Goal: Task Accomplishment & Management: Manage account settings

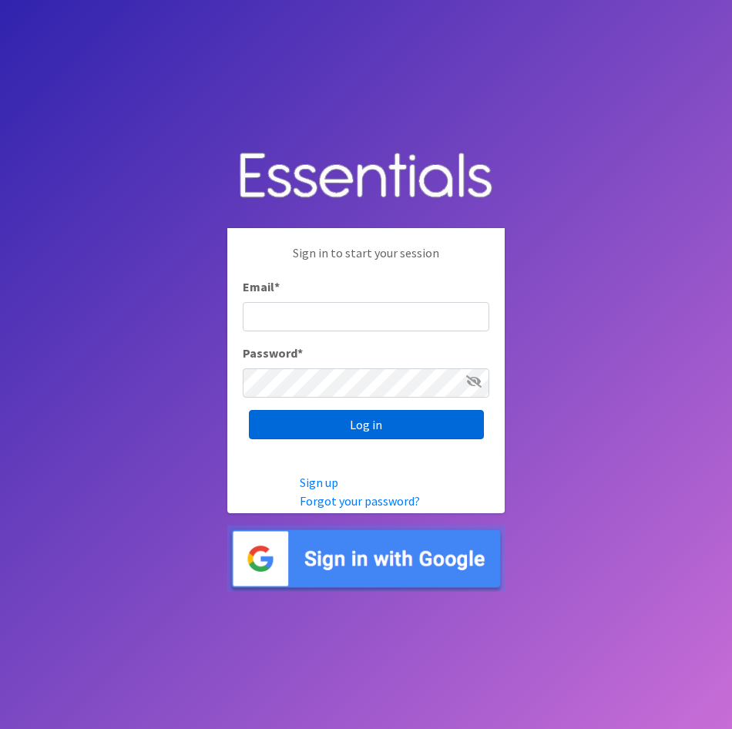
type input "[EMAIL_ADDRESS][DOMAIN_NAME]"
click at [387, 432] on input "Log in" at bounding box center [366, 424] width 235 height 29
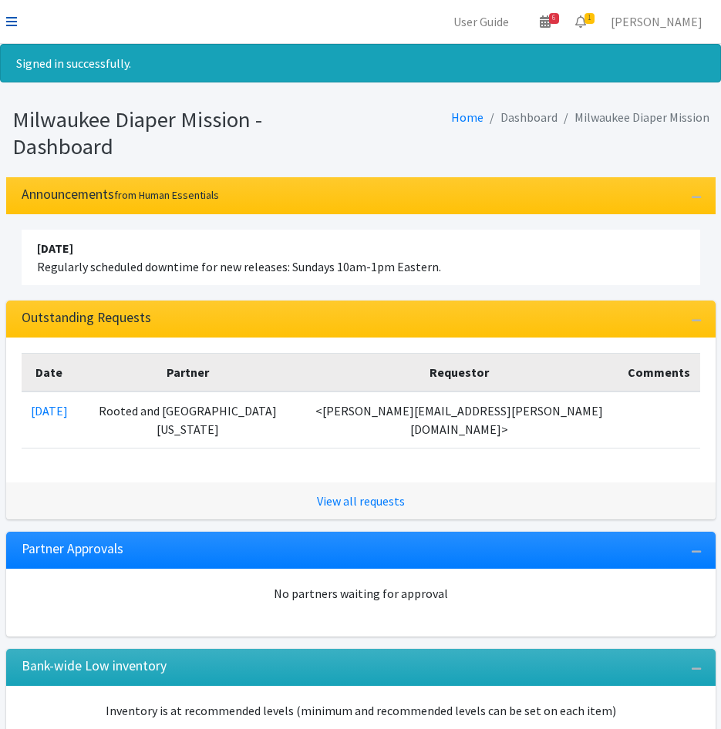
click at [9, 16] on icon at bounding box center [11, 21] width 11 height 12
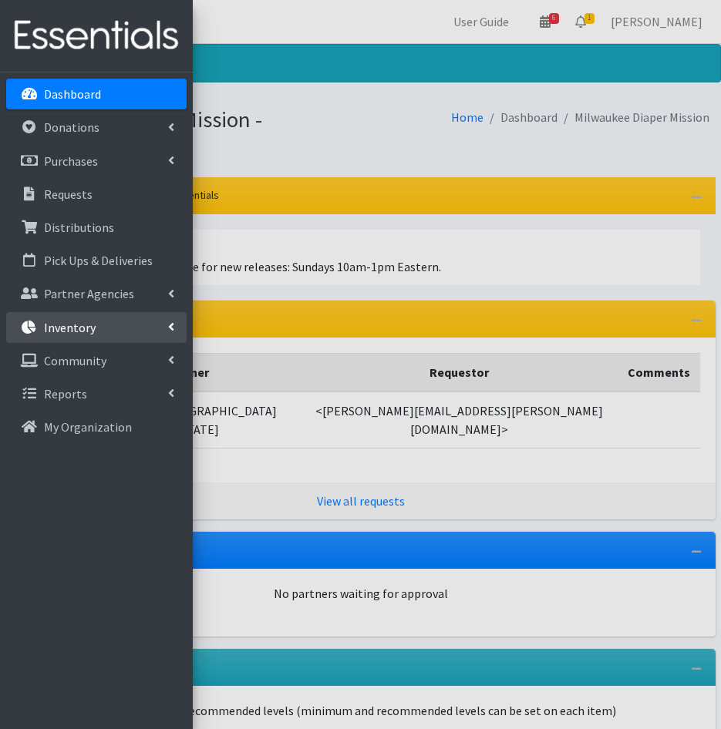
click at [86, 323] on p "Inventory" at bounding box center [70, 327] width 52 height 15
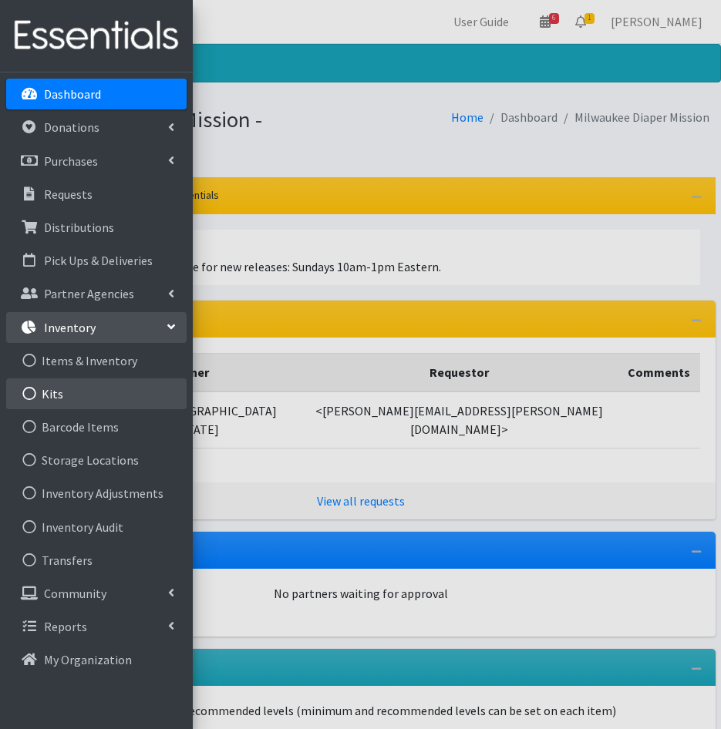
click at [59, 396] on link "Kits" at bounding box center [96, 393] width 180 height 31
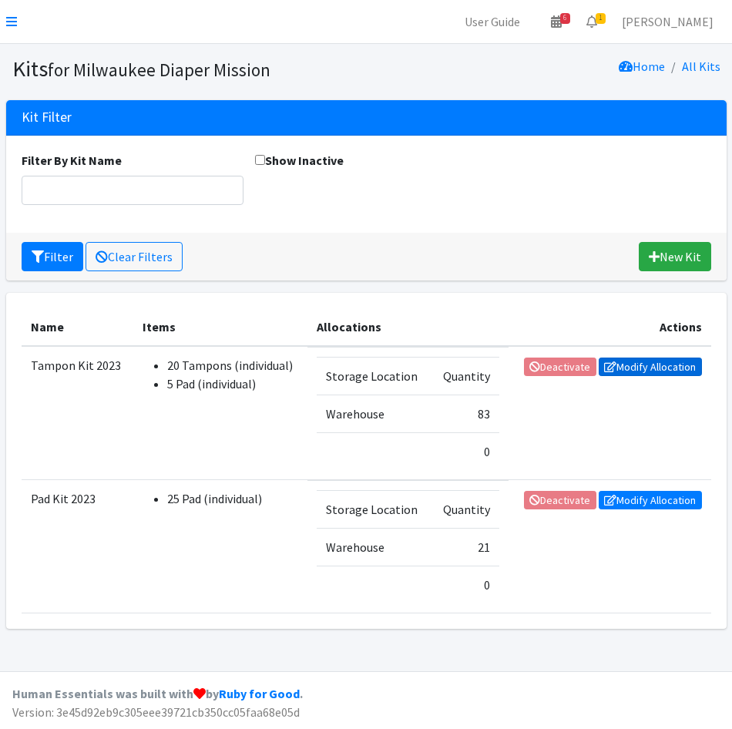
click at [634, 365] on link "Modify Allocation" at bounding box center [650, 367] width 103 height 18
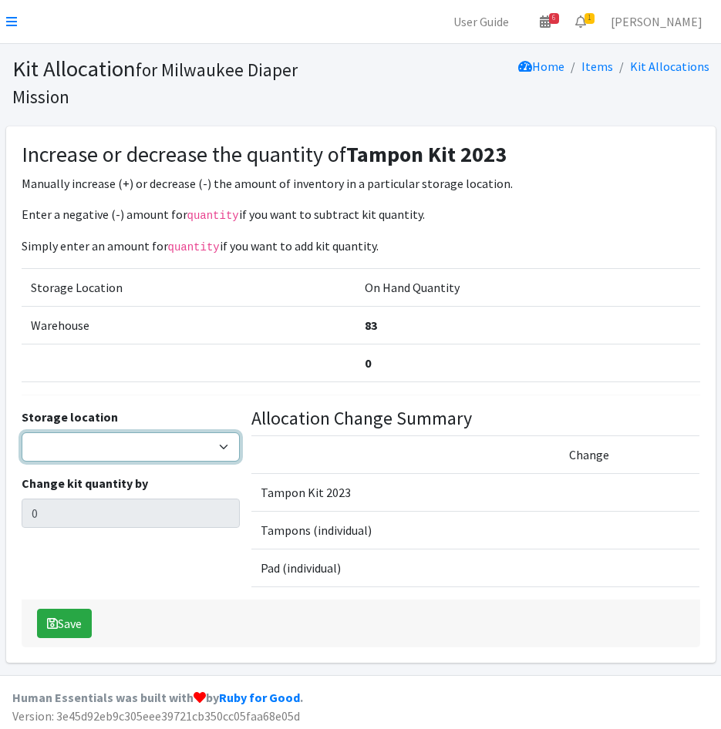
click at [109, 439] on select "Warehouse" at bounding box center [131, 446] width 218 height 29
select select "126"
click at [22, 432] on select "Warehouse" at bounding box center [131, 446] width 218 height 29
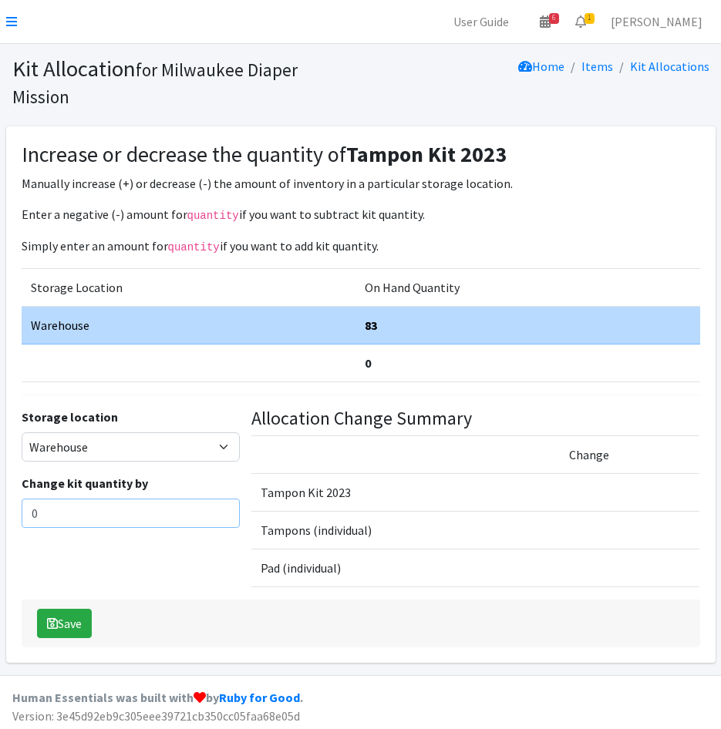
drag, startPoint x: 76, startPoint y: 506, endPoint x: -4, endPoint y: 511, distance: 80.3
click at [0, 511] on html "User Guide 6 6 Pick-ups remaining this week View Calendar 1 1 Requests 0 Partne…" at bounding box center [360, 366] width 721 height 733
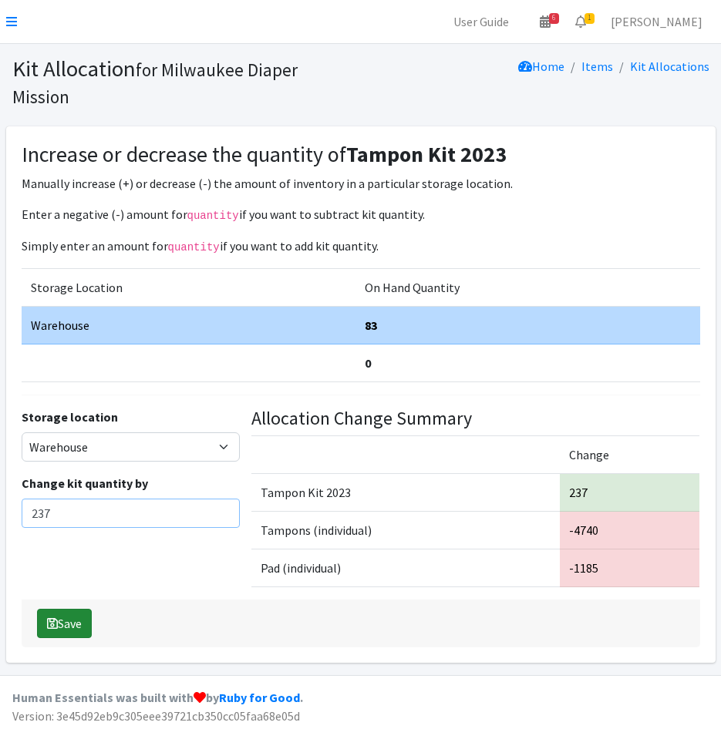
type input "237"
click at [53, 621] on icon "submit" at bounding box center [52, 623] width 11 height 12
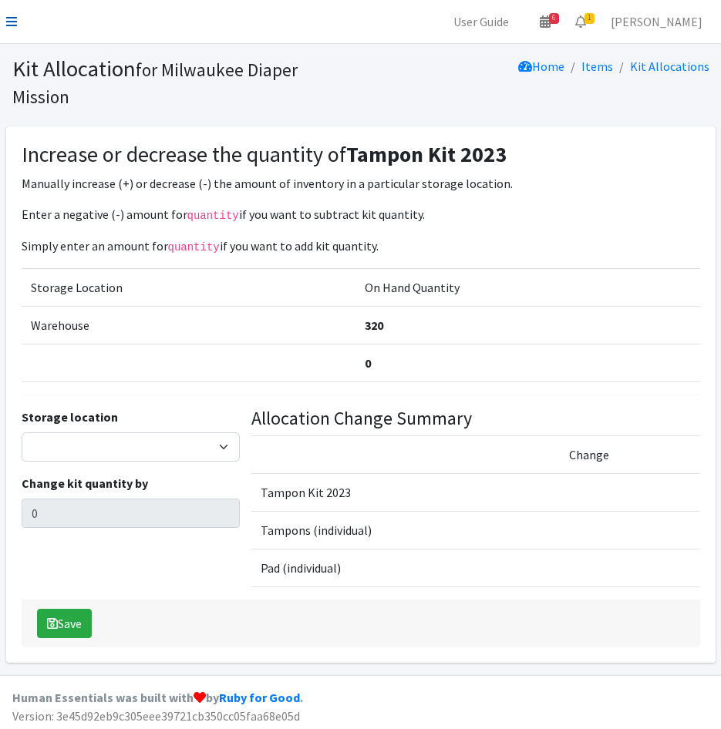
click at [16, 18] on icon at bounding box center [11, 21] width 11 height 12
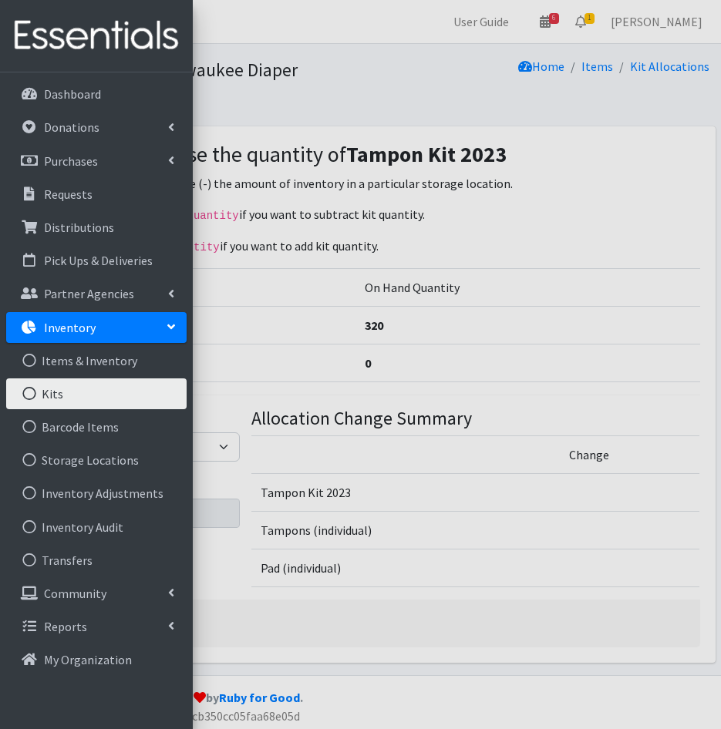
click at [48, 389] on link "Kits" at bounding box center [96, 393] width 180 height 31
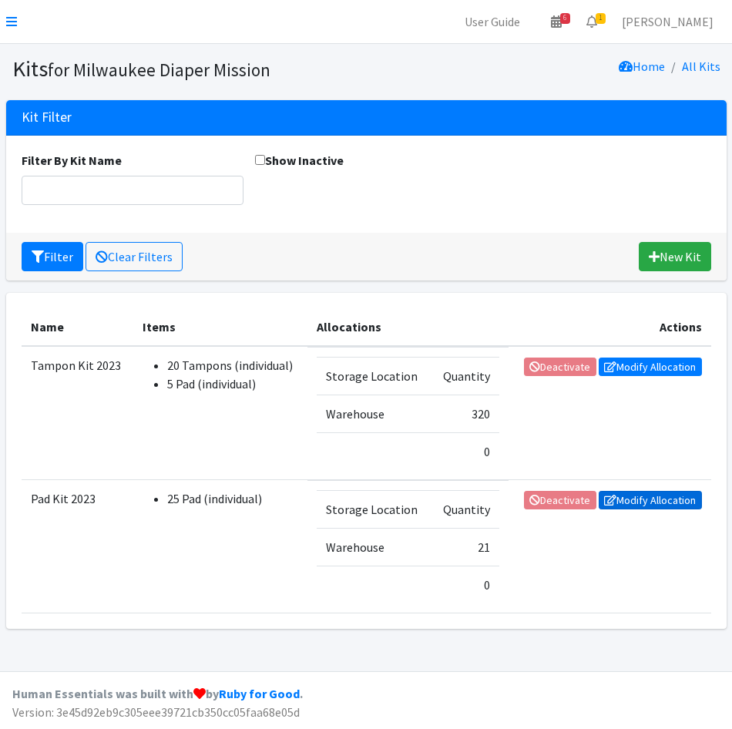
click at [628, 497] on link "Modify Allocation" at bounding box center [650, 500] width 103 height 18
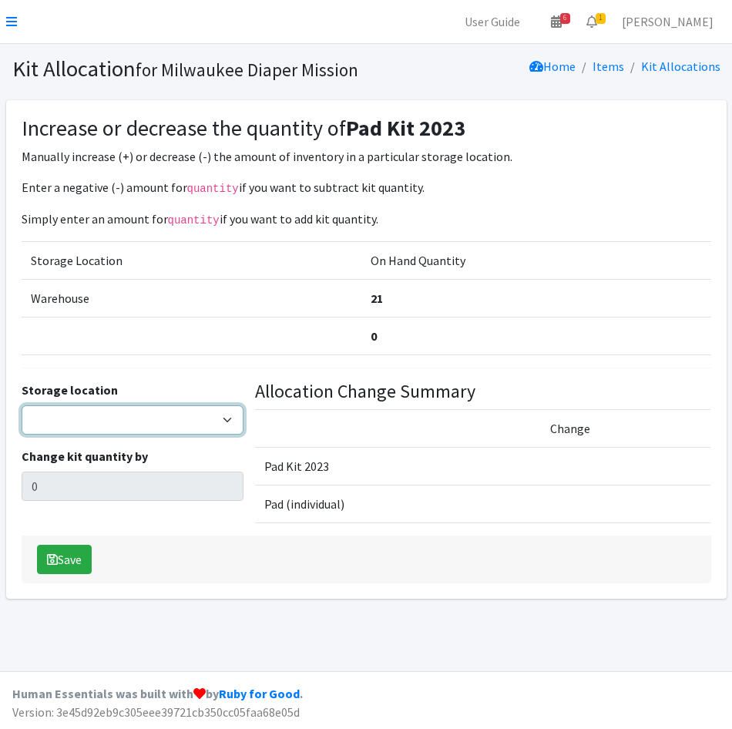
click at [173, 428] on select "Warehouse" at bounding box center [133, 419] width 222 height 29
select select "126"
click at [22, 405] on select "Warehouse" at bounding box center [133, 419] width 222 height 29
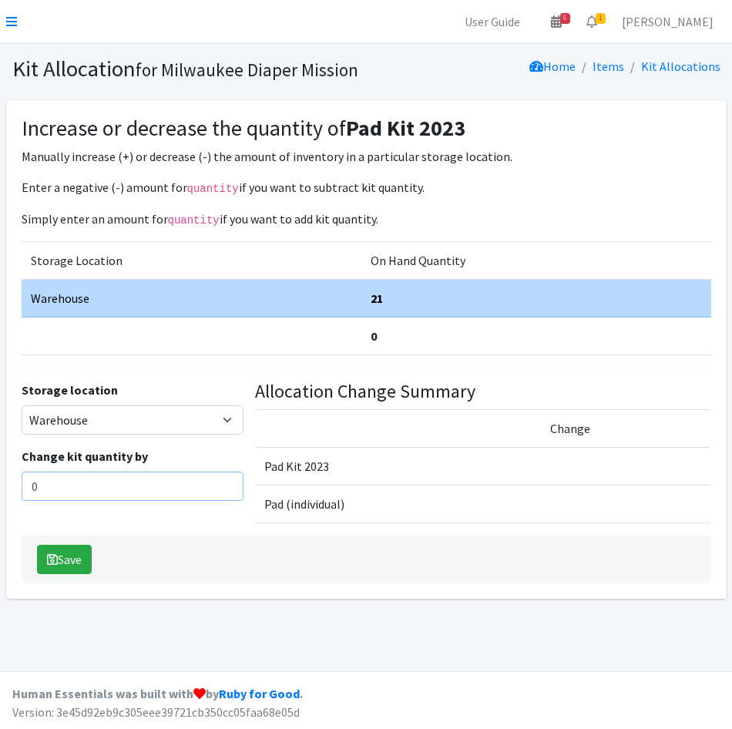
drag, startPoint x: 42, startPoint y: 493, endPoint x: -4, endPoint y: 491, distance: 46.3
click at [0, 491] on html "User Guide 6 6 Pick-ups remaining this week View Calendar 1 1 Requests 0 Partne…" at bounding box center [366, 364] width 732 height 729
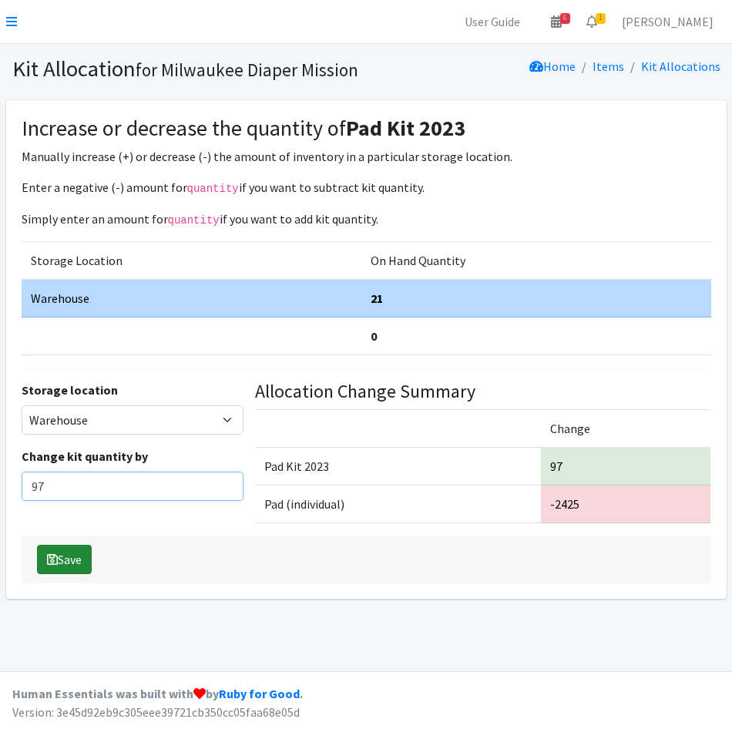
type input "97"
click at [59, 562] on button "Save" at bounding box center [64, 559] width 55 height 29
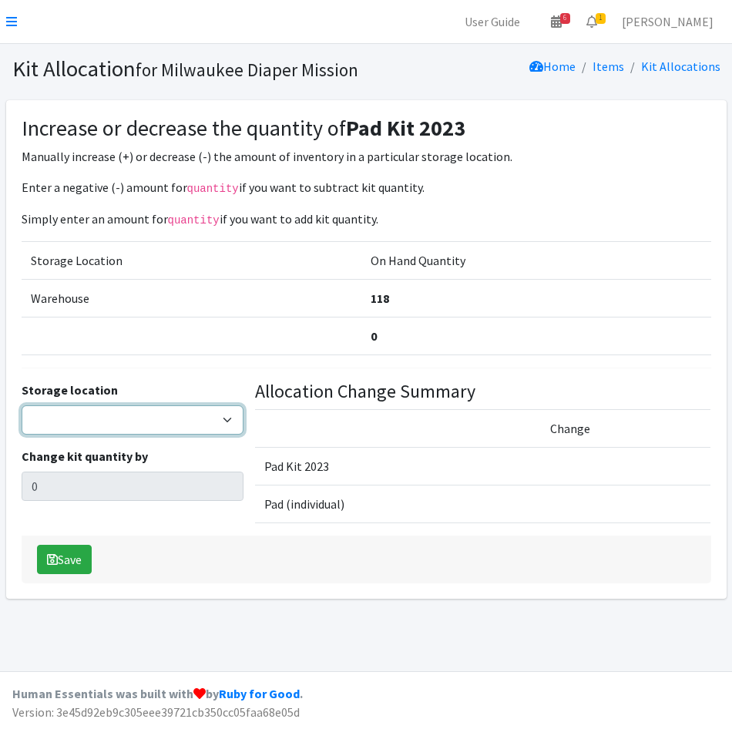
click at [90, 421] on select "Warehouse" at bounding box center [133, 419] width 222 height 29
select select "126"
click at [22, 405] on select "Warehouse" at bounding box center [133, 419] width 222 height 29
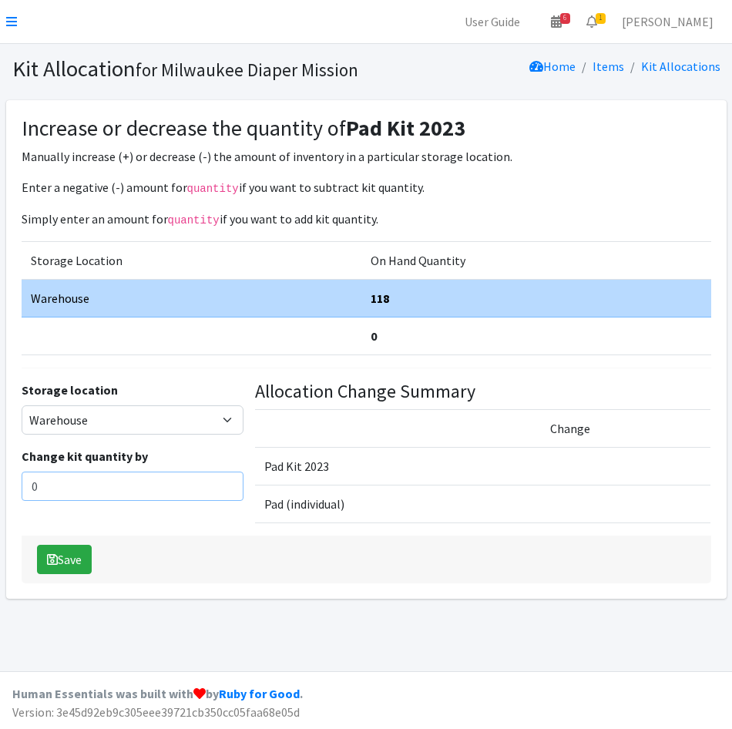
drag, startPoint x: 68, startPoint y: 491, endPoint x: -4, endPoint y: 484, distance: 72.0
click at [0, 484] on html "User Guide 6 6 Pick-ups remaining this week View Calendar 1 1 Requests 0 Partne…" at bounding box center [366, 364] width 732 height 729
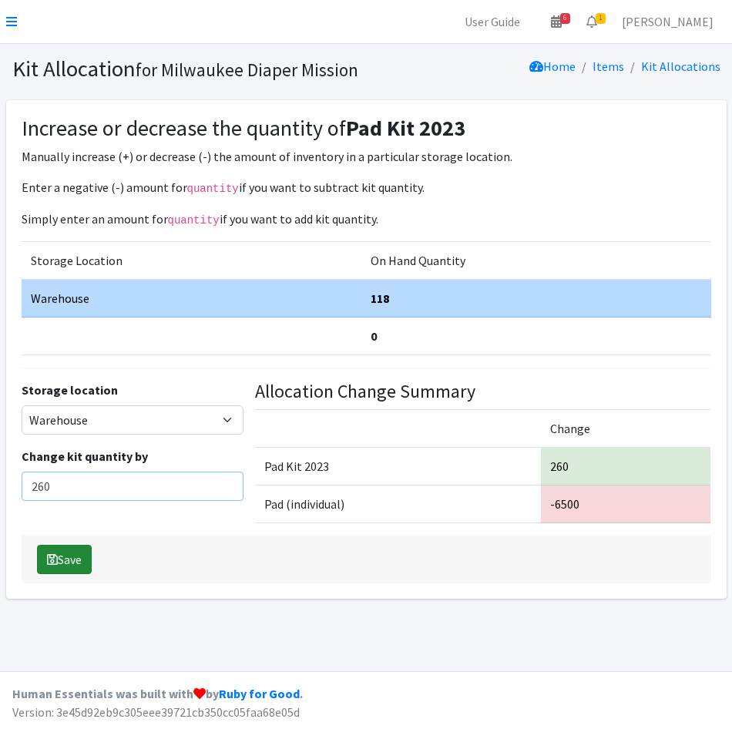
type input "260"
click at [64, 560] on button "Save" at bounding box center [64, 559] width 55 height 29
